Goal: Task Accomplishment & Management: Manage account settings

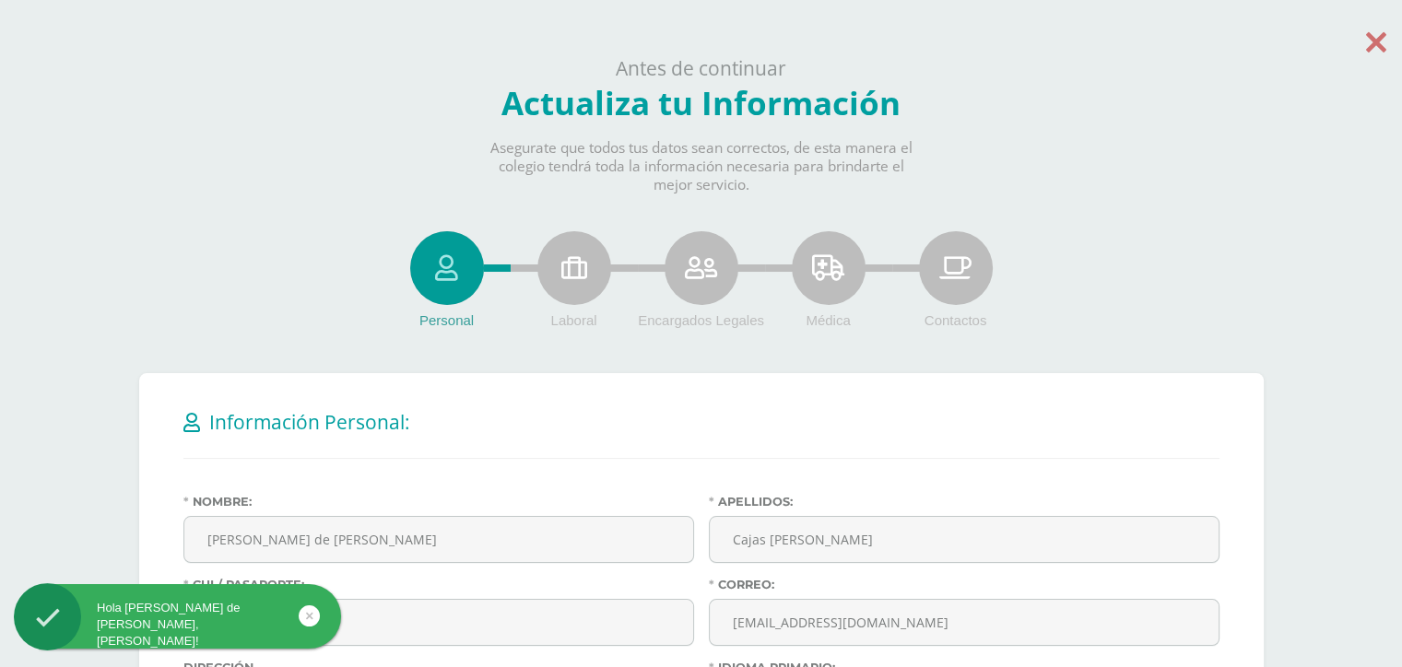
click at [1372, 41] on icon at bounding box center [1376, 42] width 20 height 32
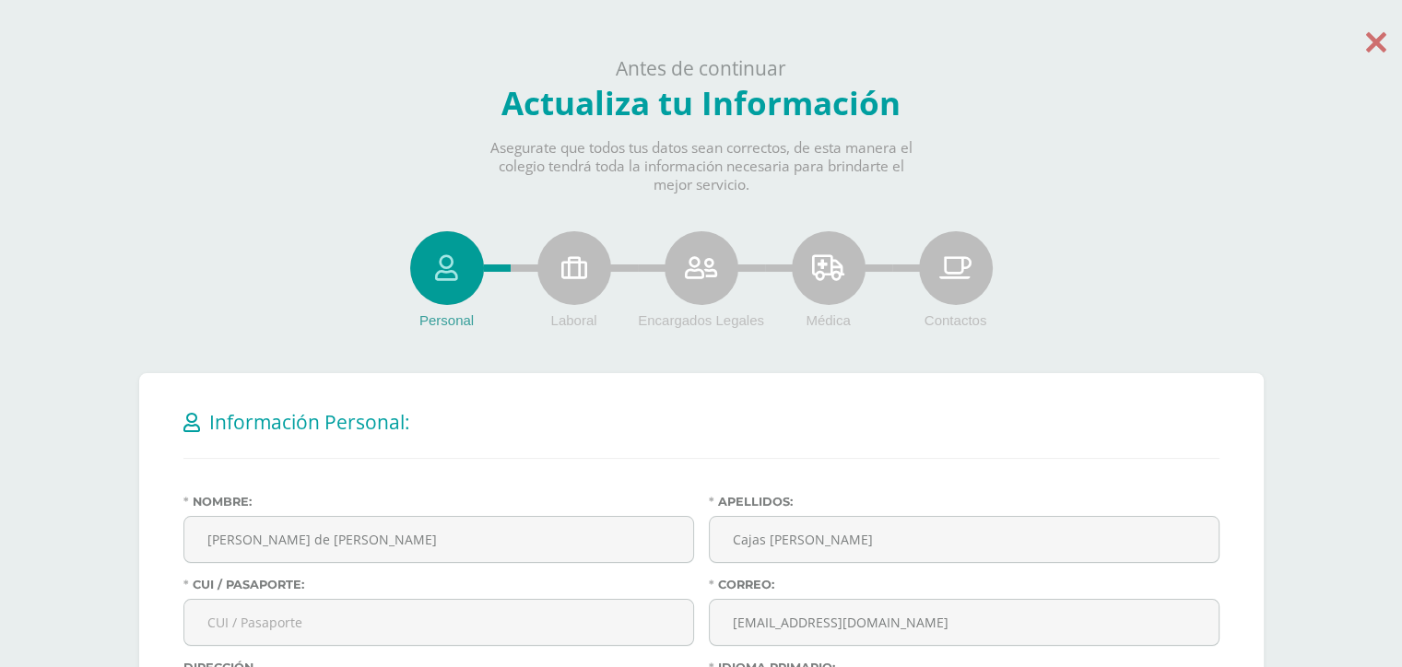
click at [1367, 38] on icon at bounding box center [1376, 42] width 20 height 32
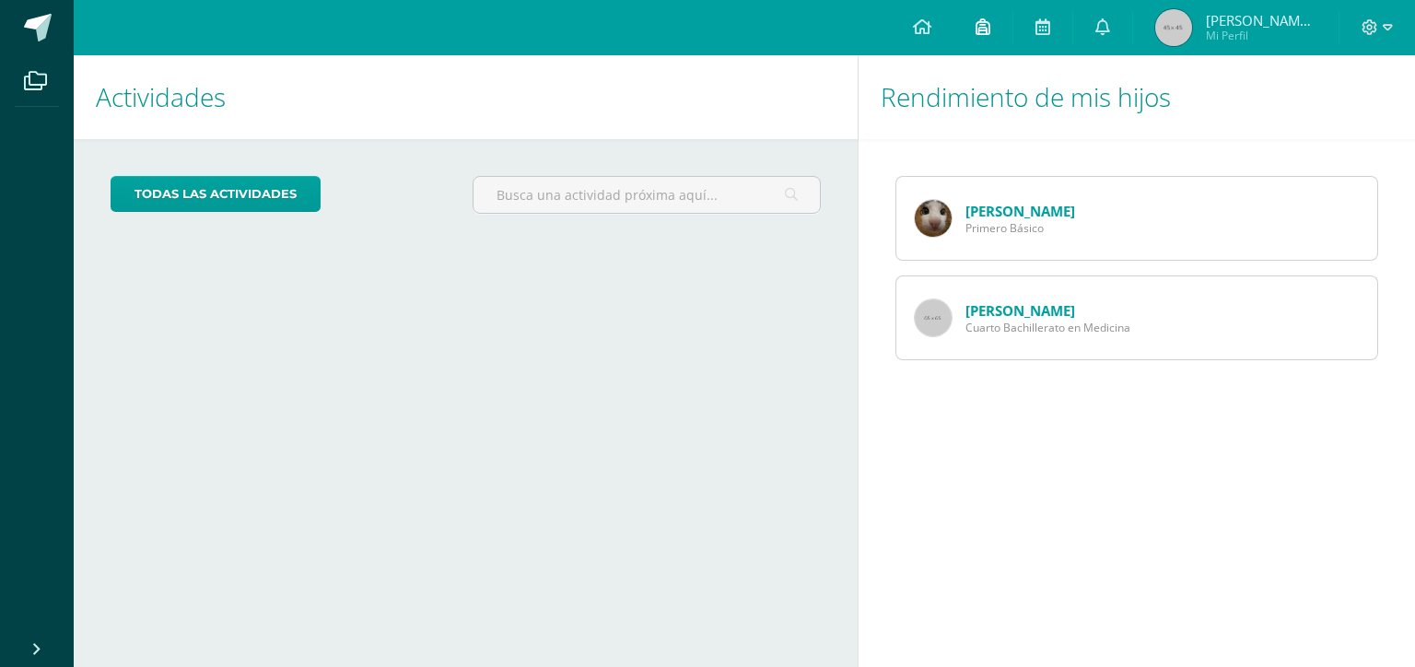
click at [985, 23] on icon at bounding box center [983, 26] width 15 height 17
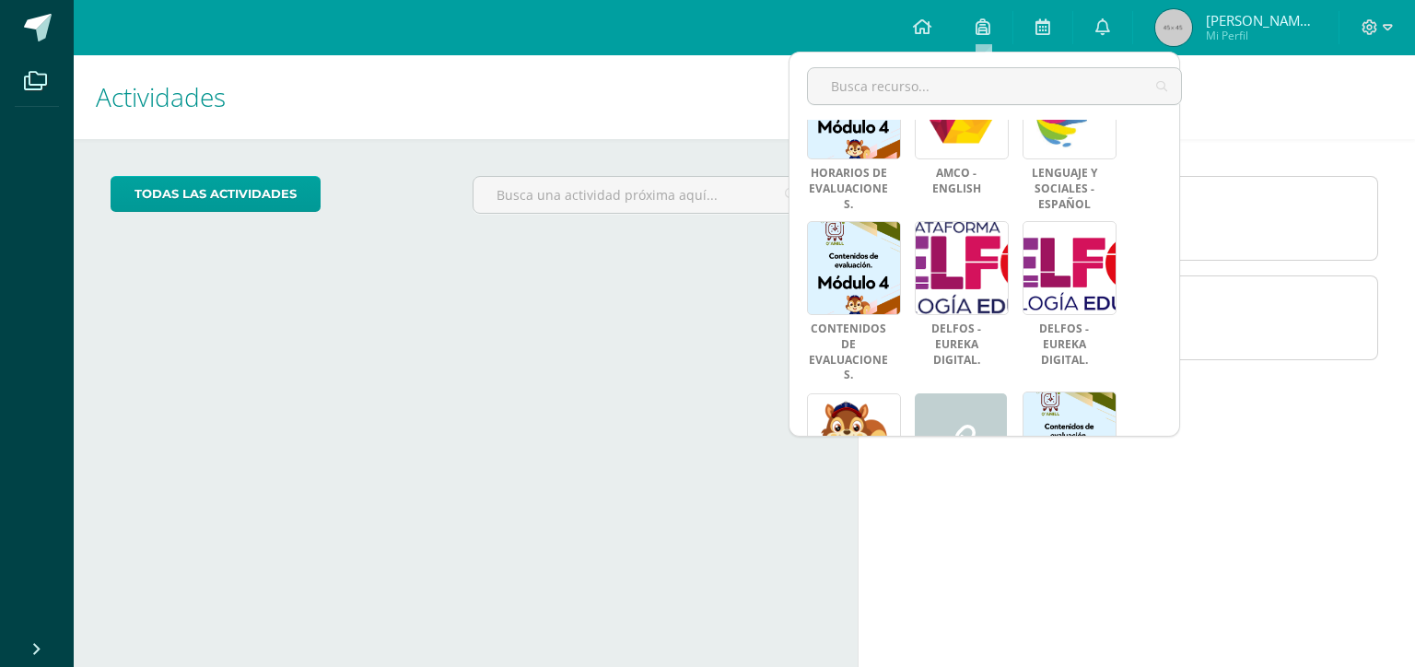
scroll to position [250, 0]
click at [1191, 449] on div "Rendimiento de mis hijos Luisa Cajas Primero Básico Ana Cajas Cuarto Bachillera…" at bounding box center [1140, 361] width 565 height 612
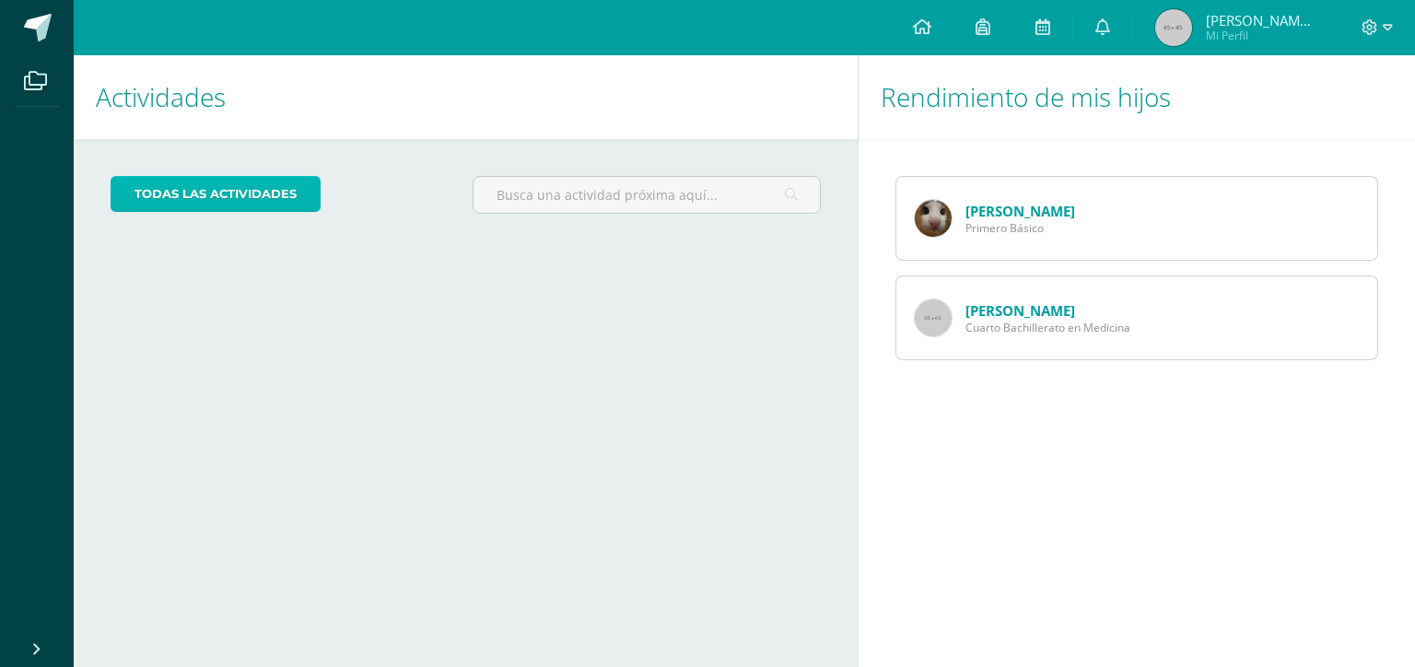
click at [155, 182] on link "todas las Actividades" at bounding box center [216, 194] width 210 height 36
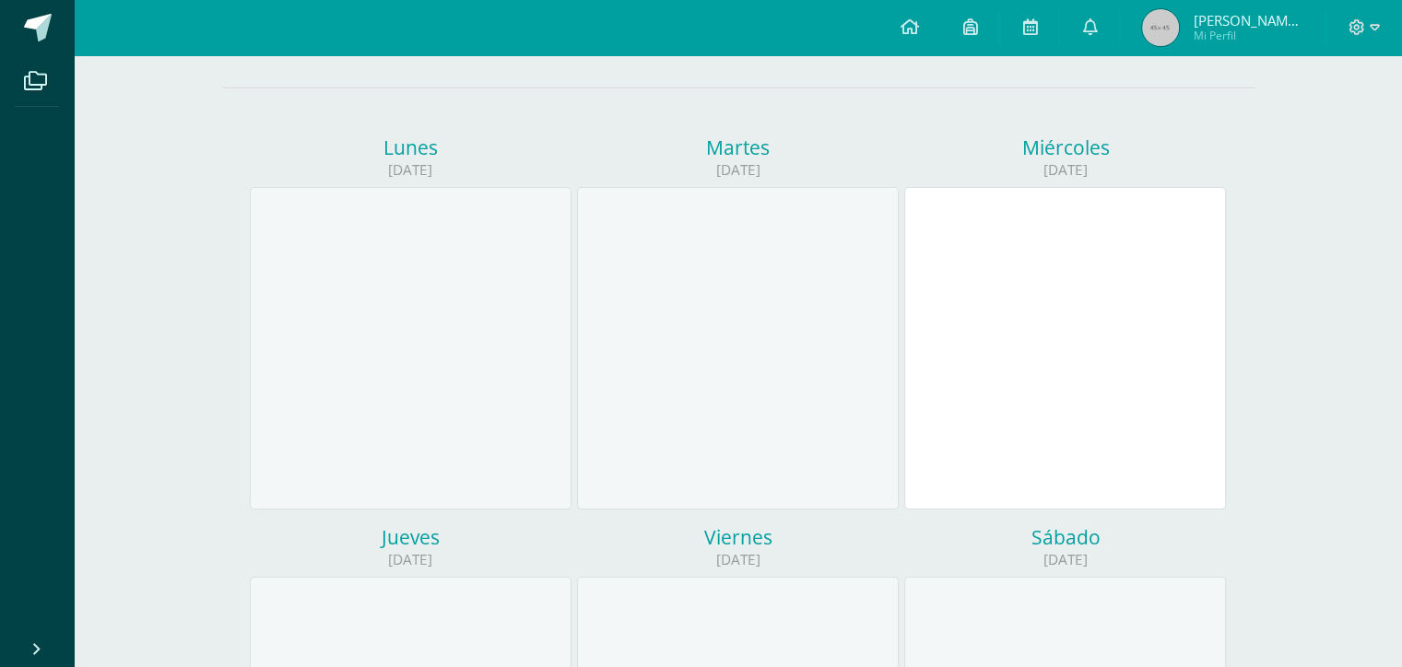
scroll to position [168, 0]
click at [1076, 268] on div at bounding box center [1065, 349] width 322 height 323
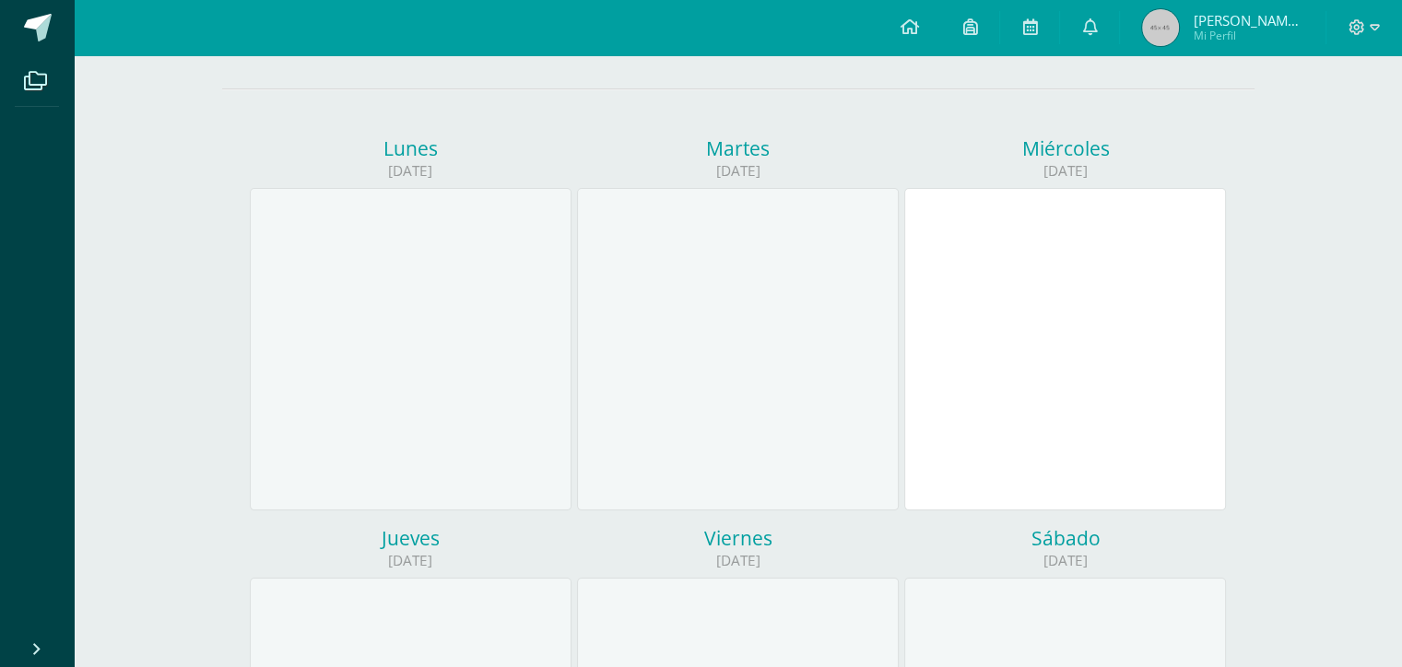
click at [1076, 268] on div at bounding box center [1065, 349] width 322 height 323
click at [911, 88] on hr at bounding box center [738, 89] width 1032 height 2
click at [1371, 23] on icon at bounding box center [1374, 27] width 10 height 17
click at [1331, 193] on div "Calendario Mis actividades Mis actividades Actividades de Luisa Cajas Actividad…" at bounding box center [738, 629] width 1328 height 1482
click at [1083, 26] on icon at bounding box center [1089, 26] width 15 height 17
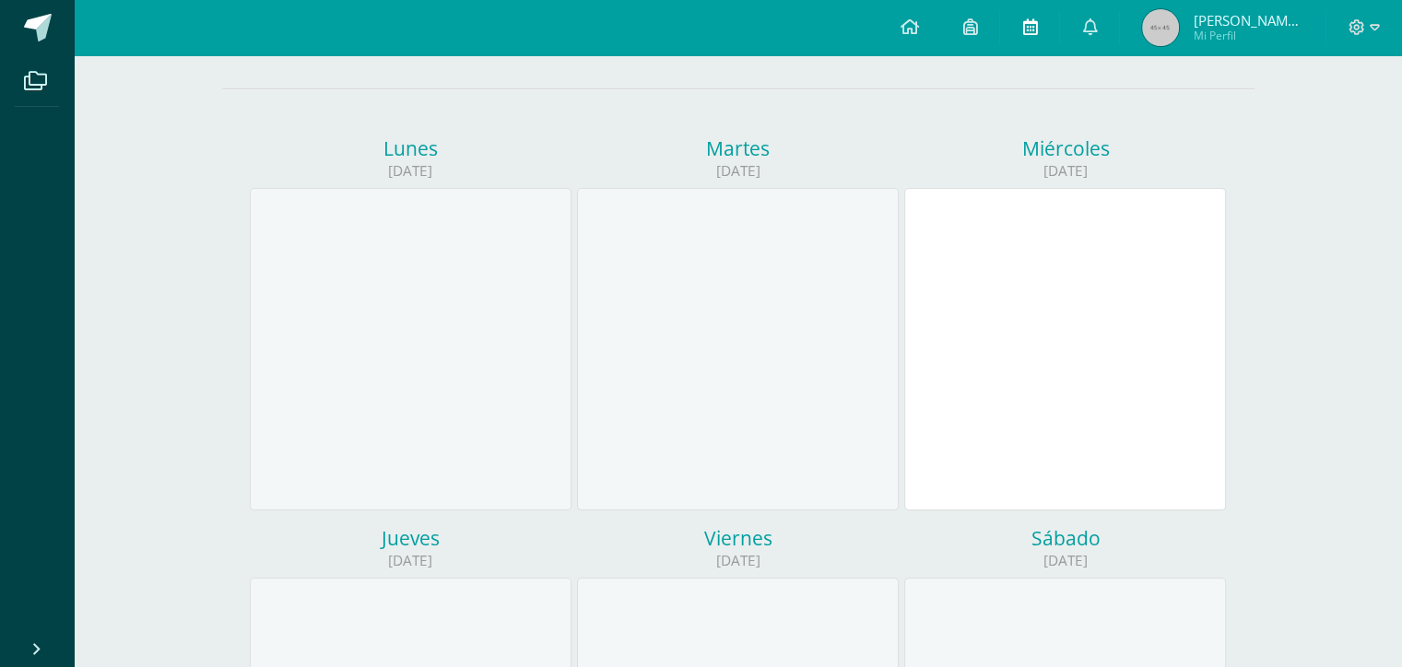
click at [1018, 27] on link at bounding box center [1029, 27] width 59 height 55
click at [965, 34] on icon at bounding box center [969, 26] width 15 height 17
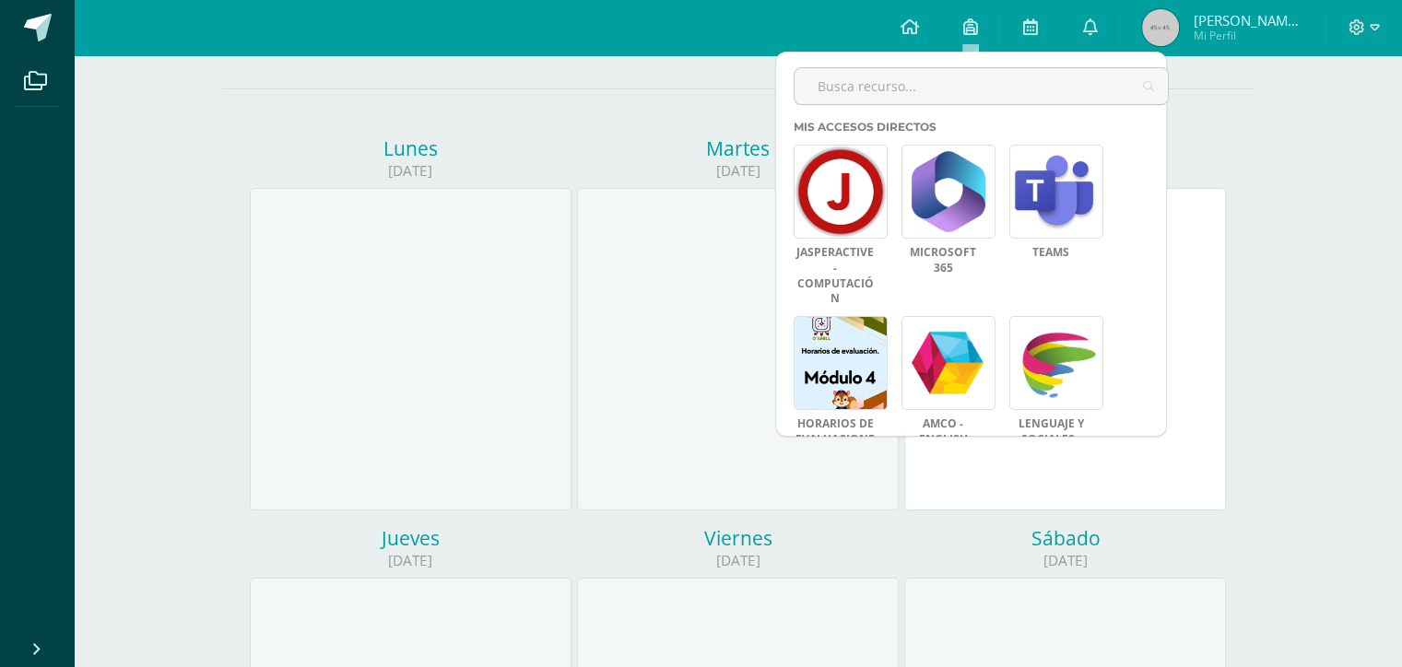
scroll to position [518, 0]
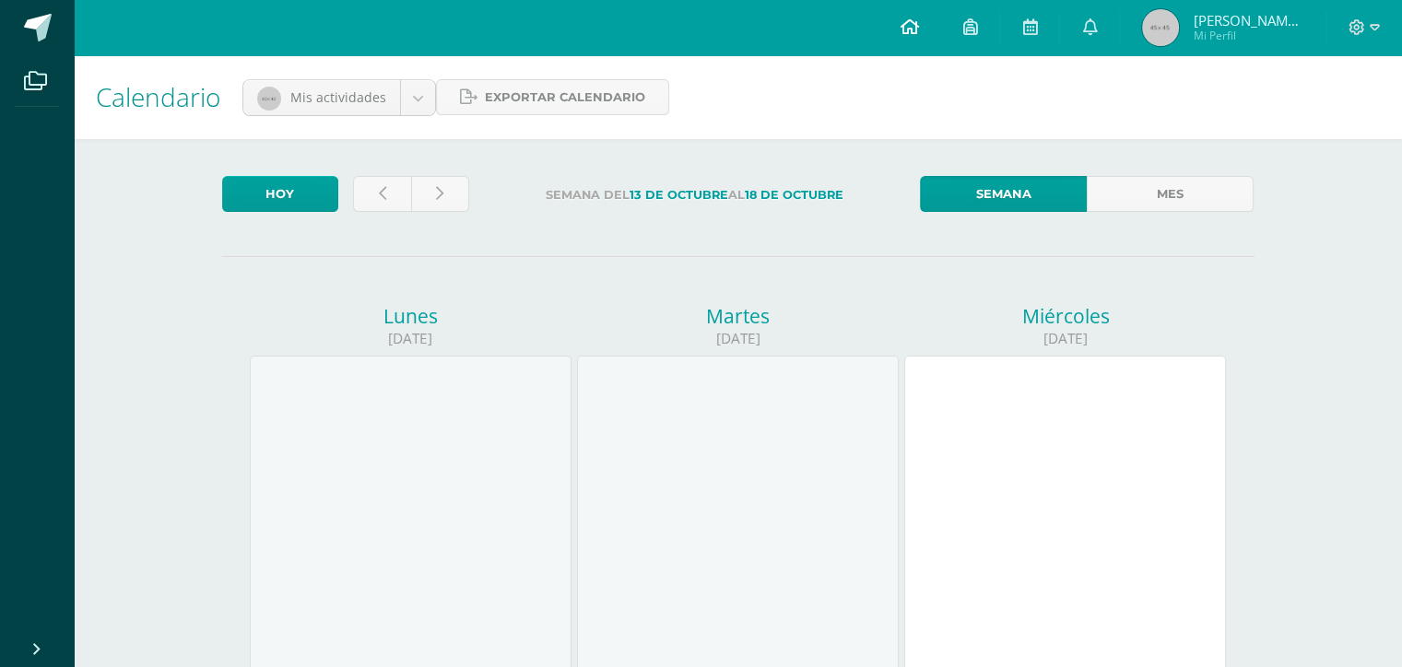
click at [907, 34] on icon at bounding box center [908, 26] width 18 height 17
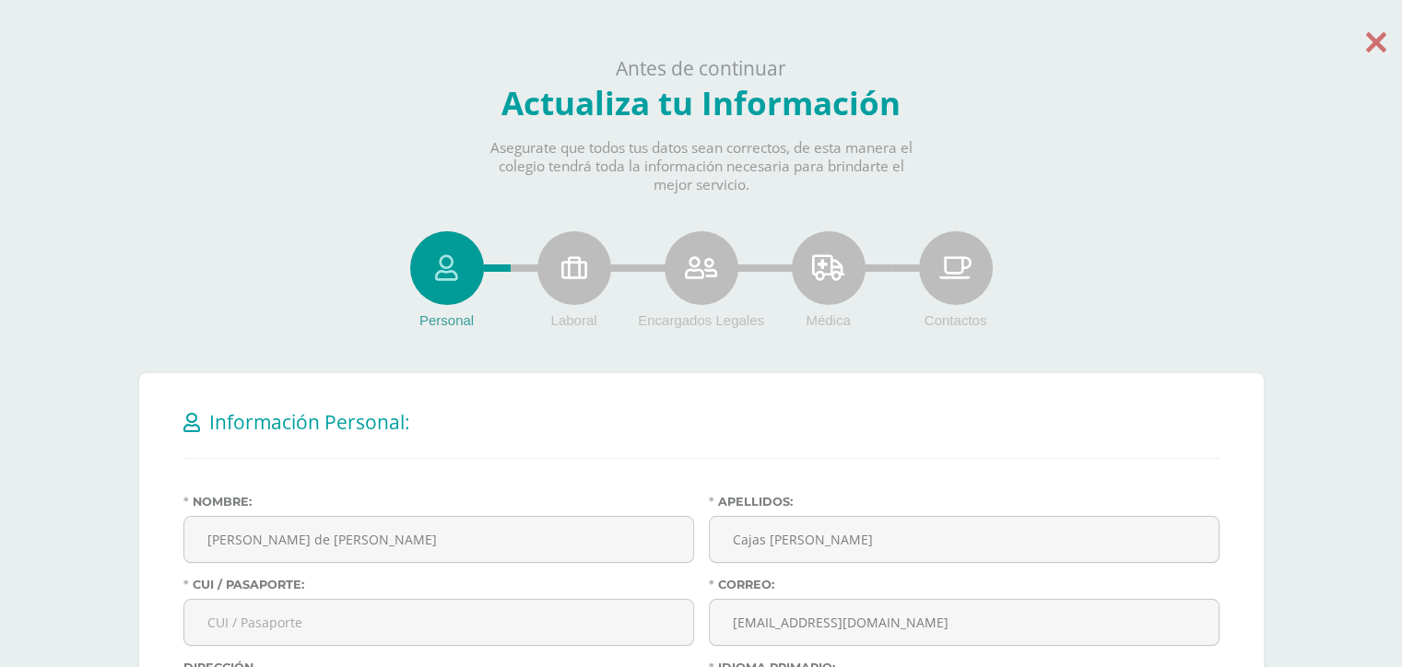
click at [1375, 41] on icon at bounding box center [1376, 42] width 20 height 32
click at [1366, 45] on icon at bounding box center [1376, 42] width 20 height 32
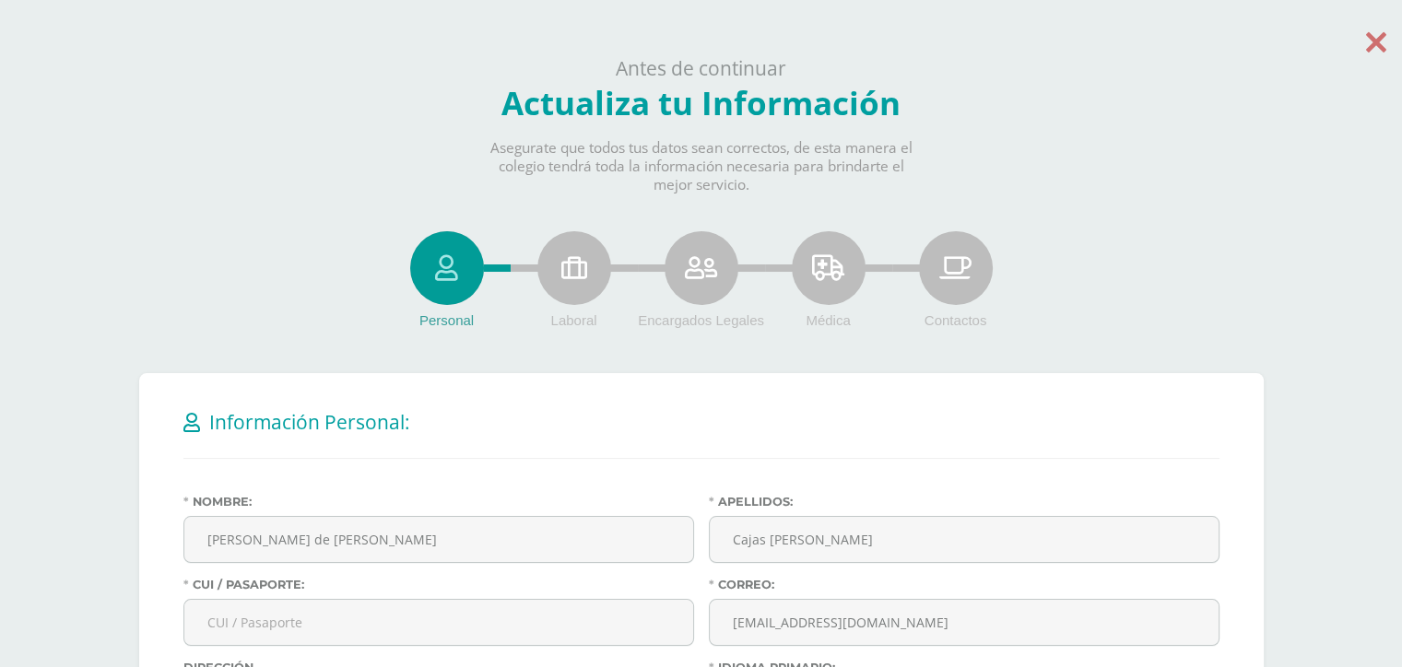
click at [1366, 45] on icon at bounding box center [1376, 42] width 20 height 32
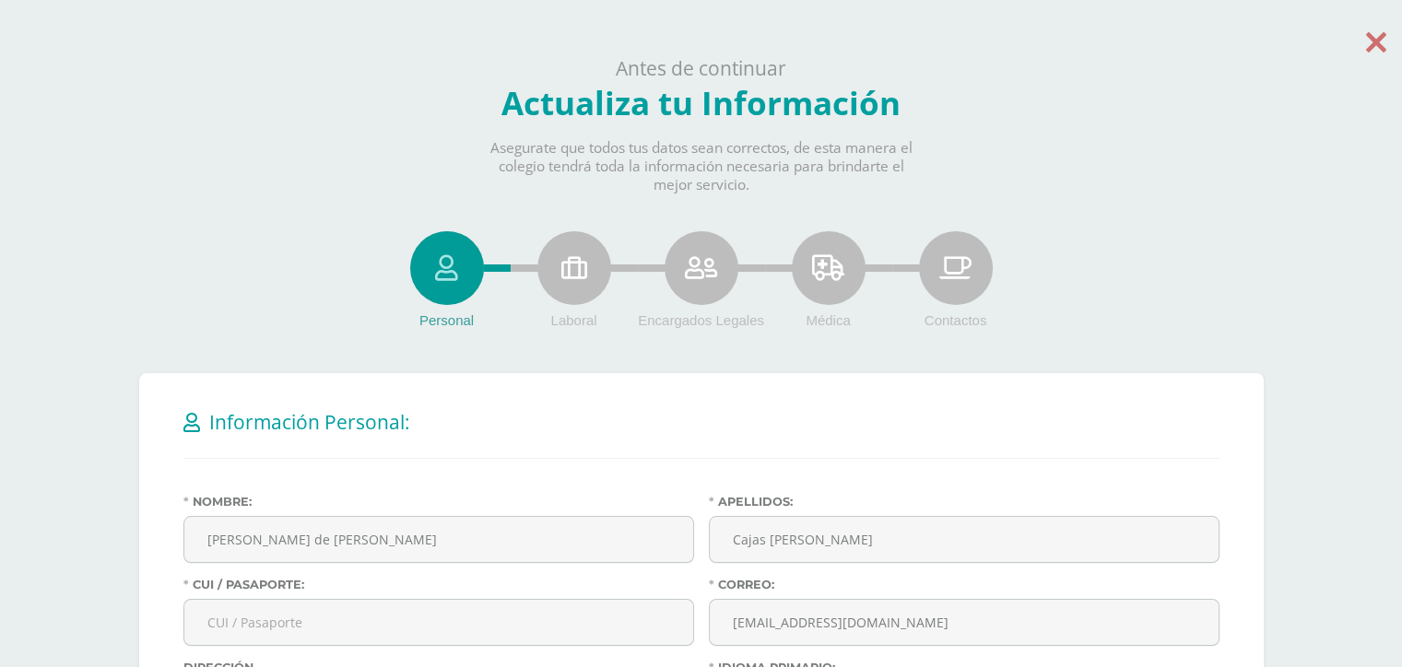
click at [1366, 45] on icon at bounding box center [1376, 42] width 20 height 32
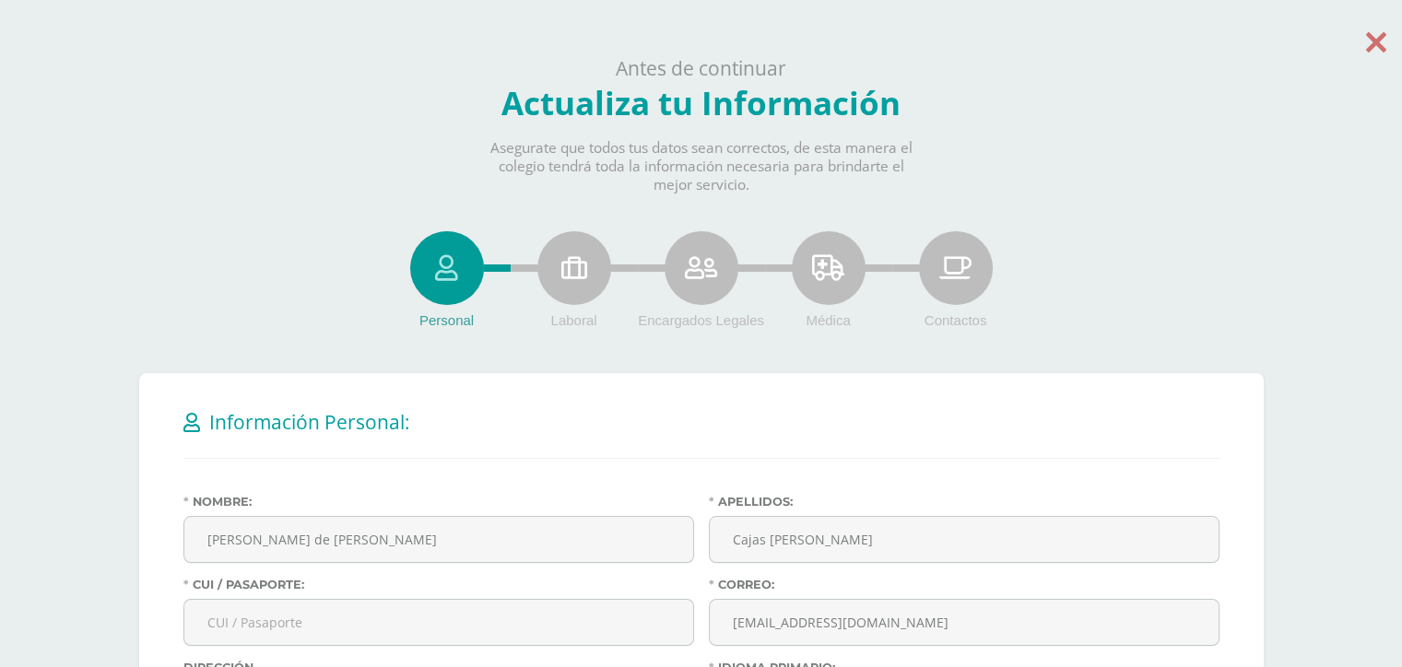
click at [1366, 45] on icon at bounding box center [1376, 42] width 20 height 32
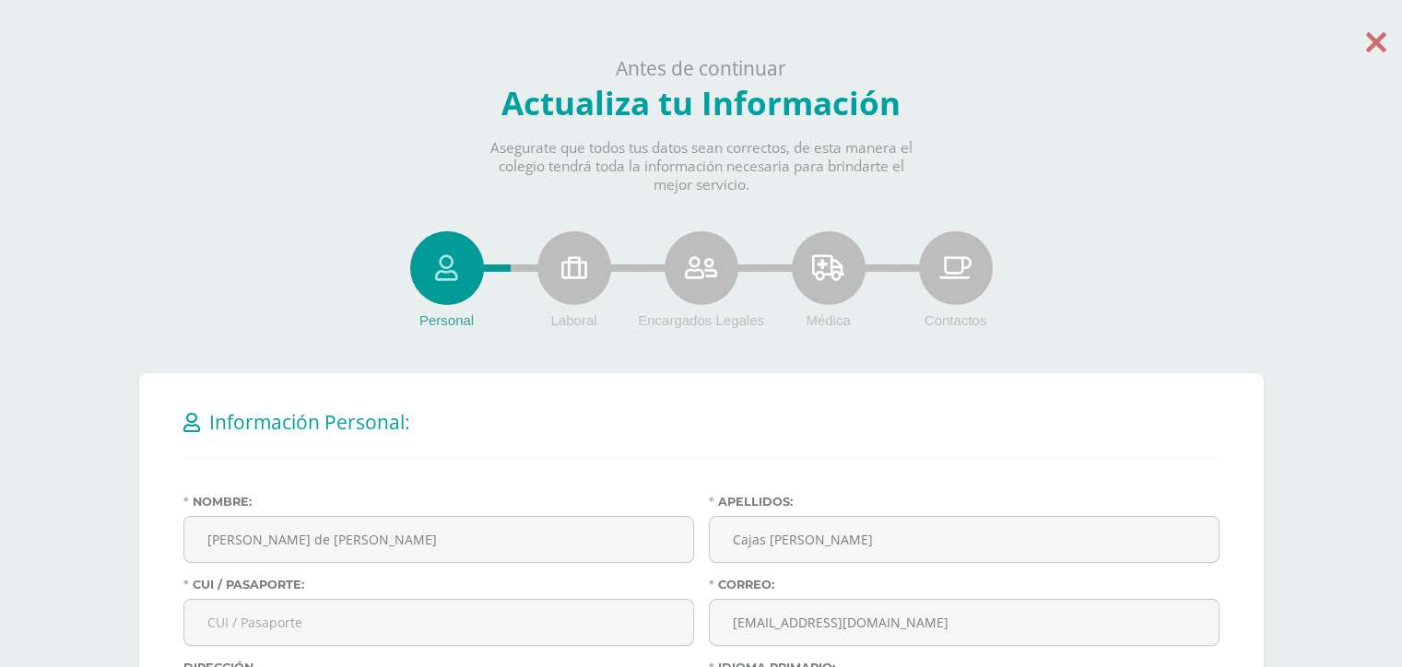
click at [1366, 45] on icon at bounding box center [1376, 42] width 20 height 32
